Goal: Transaction & Acquisition: Book appointment/travel/reservation

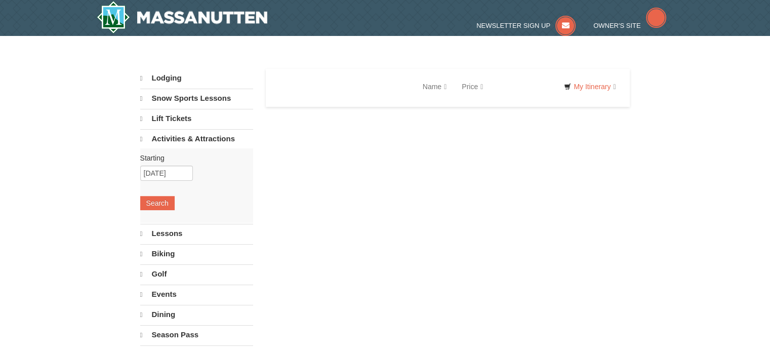
select select "10"
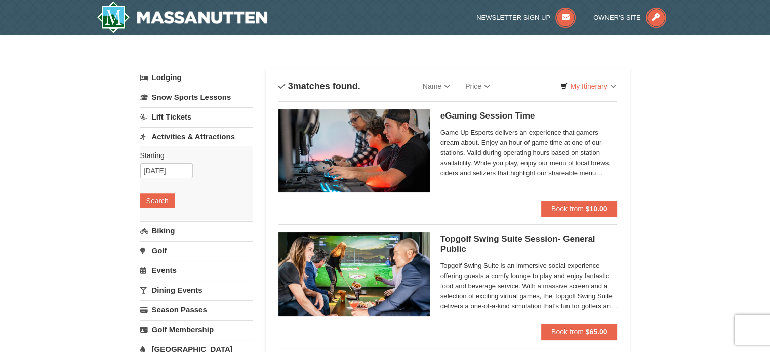
click at [163, 247] on link "Golf" at bounding box center [196, 250] width 113 height 19
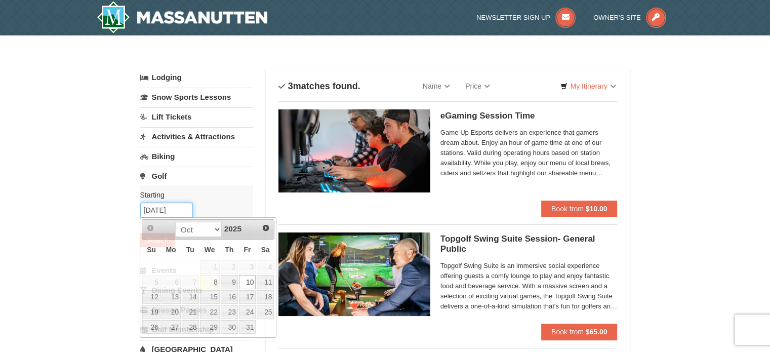
click at [160, 208] on input "[DATE]" at bounding box center [166, 209] width 53 height 15
click at [265, 281] on link "11" at bounding box center [265, 282] width 17 height 14
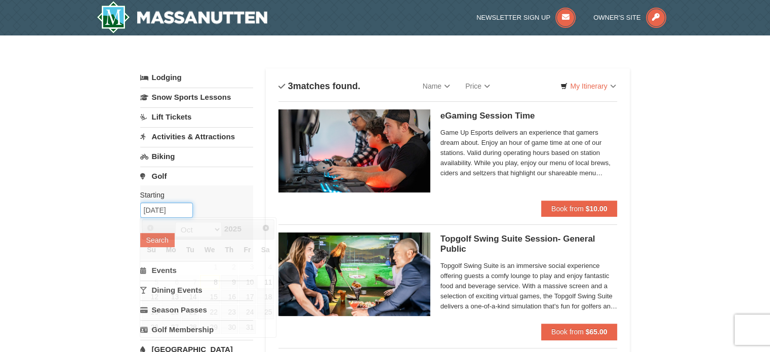
click at [159, 208] on input "[DATE]" at bounding box center [166, 209] width 53 height 15
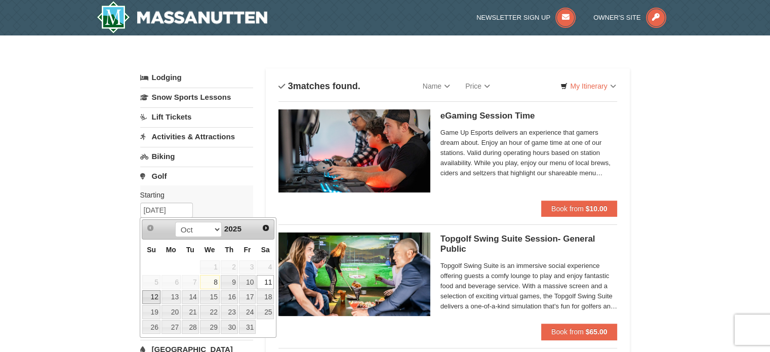
click at [150, 298] on link "12" at bounding box center [151, 297] width 18 height 14
type input "[DATE]"
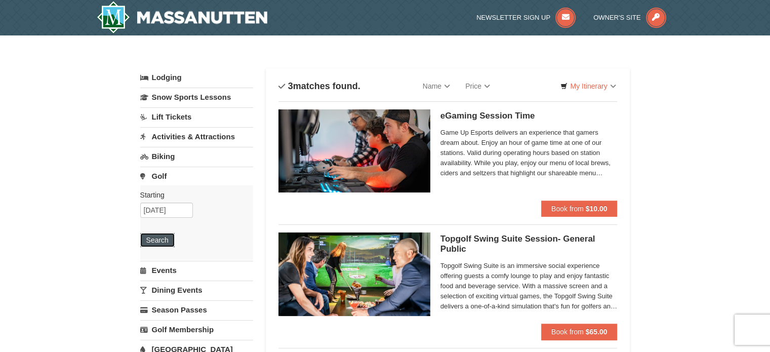
click at [152, 239] on button "Search" at bounding box center [157, 240] width 34 height 14
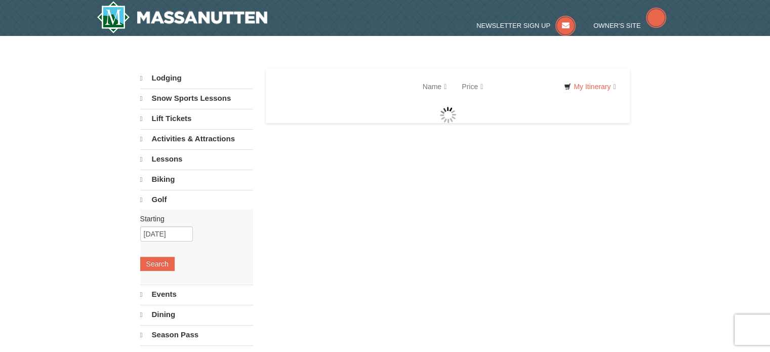
select select "10"
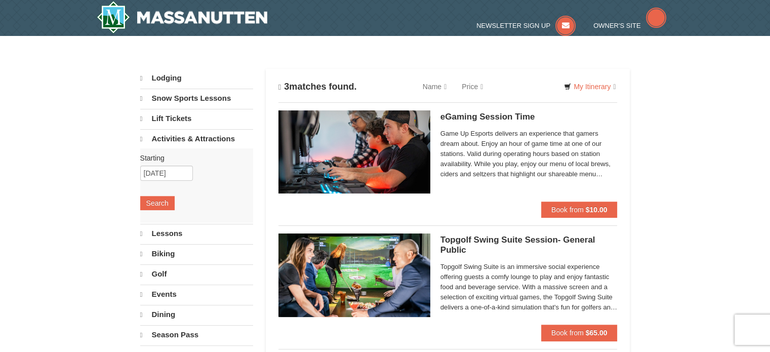
select select "10"
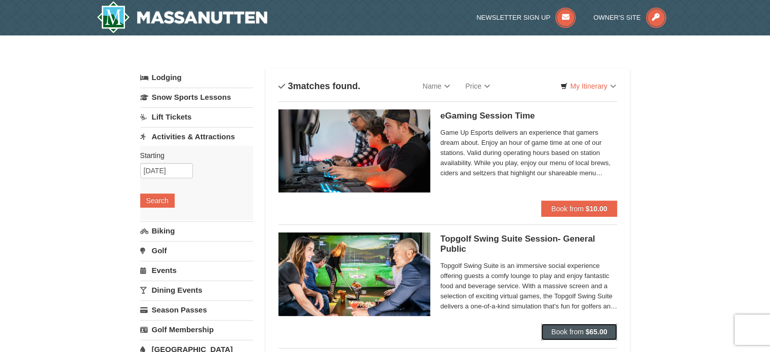
click at [560, 329] on span "Book from" at bounding box center [567, 331] width 32 height 8
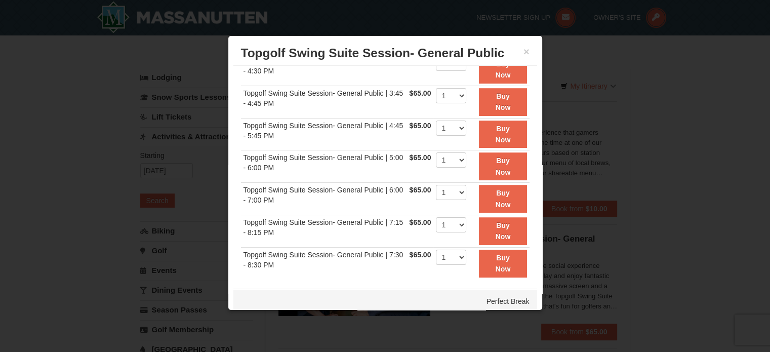
scroll to position [162, 0]
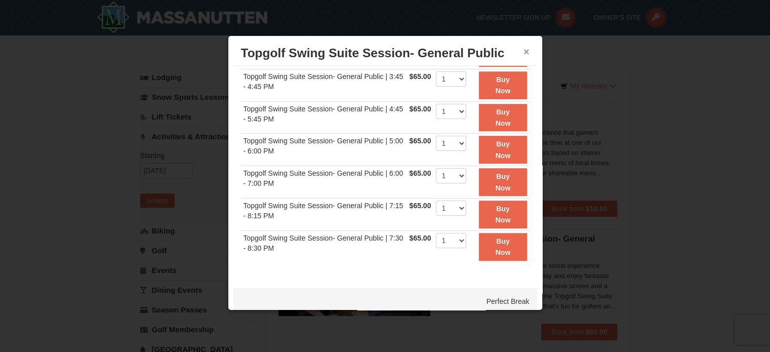
click at [523, 52] on button "×" at bounding box center [526, 52] width 6 height 10
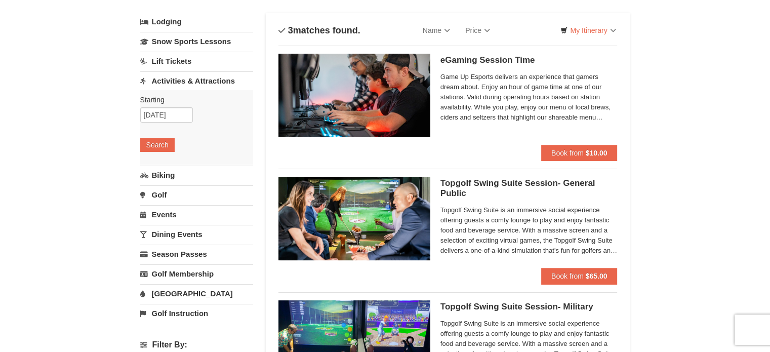
scroll to position [50, 0]
